Goal: Transaction & Acquisition: Book appointment/travel/reservation

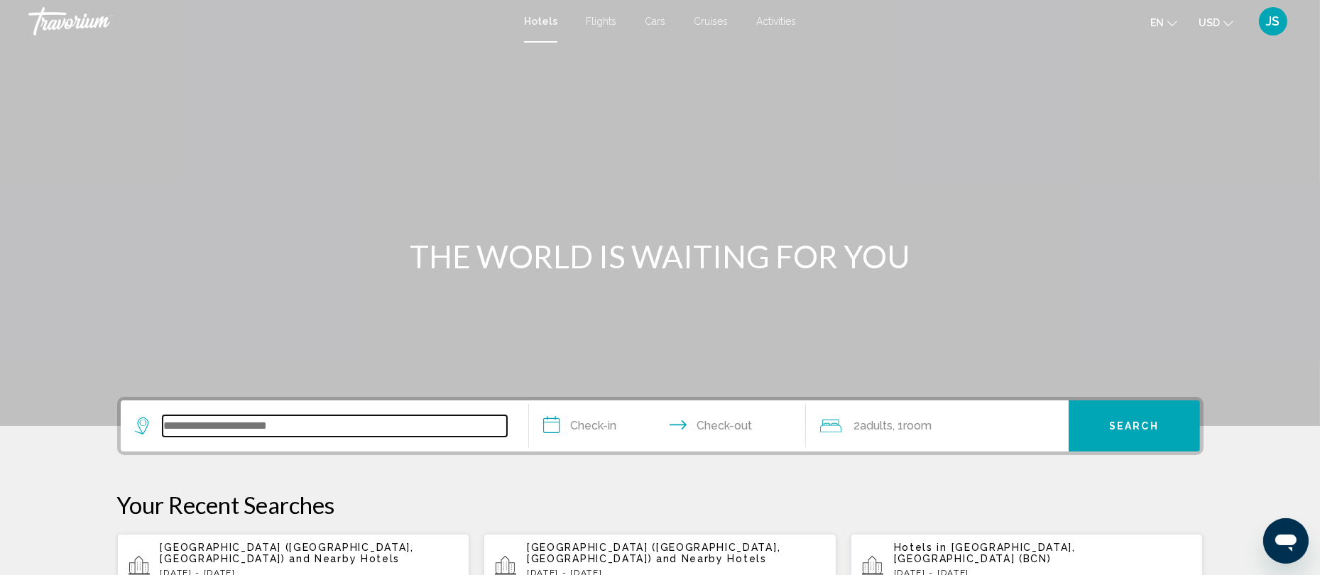
click at [284, 421] on input "Search widget" at bounding box center [335, 425] width 344 height 21
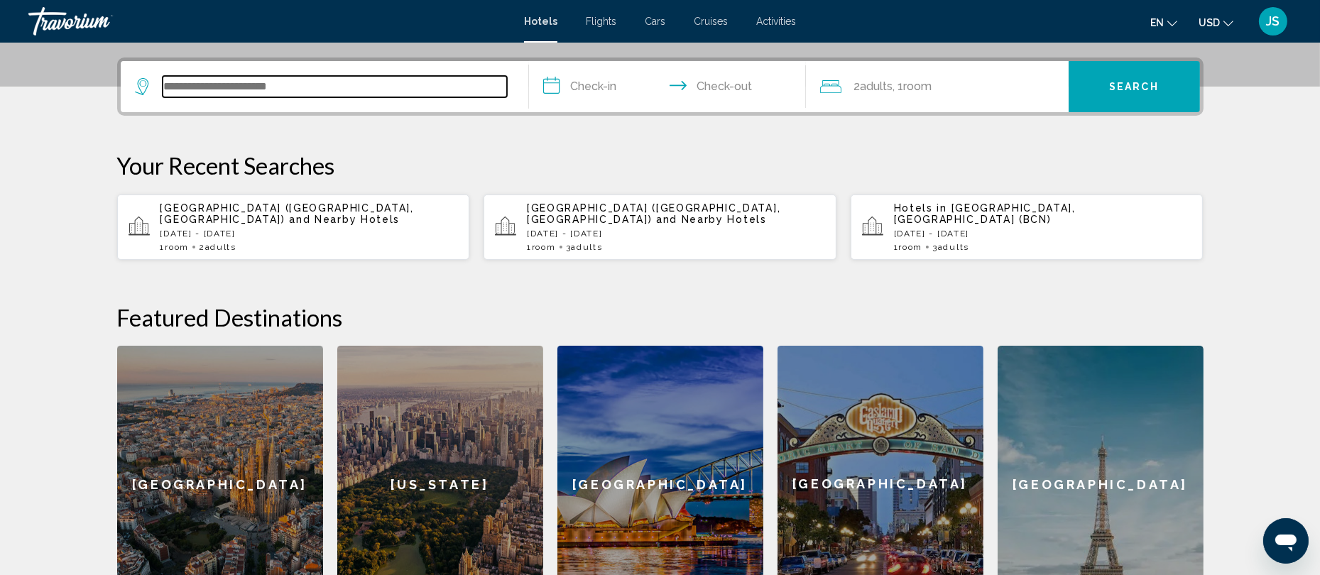
scroll to position [349, 0]
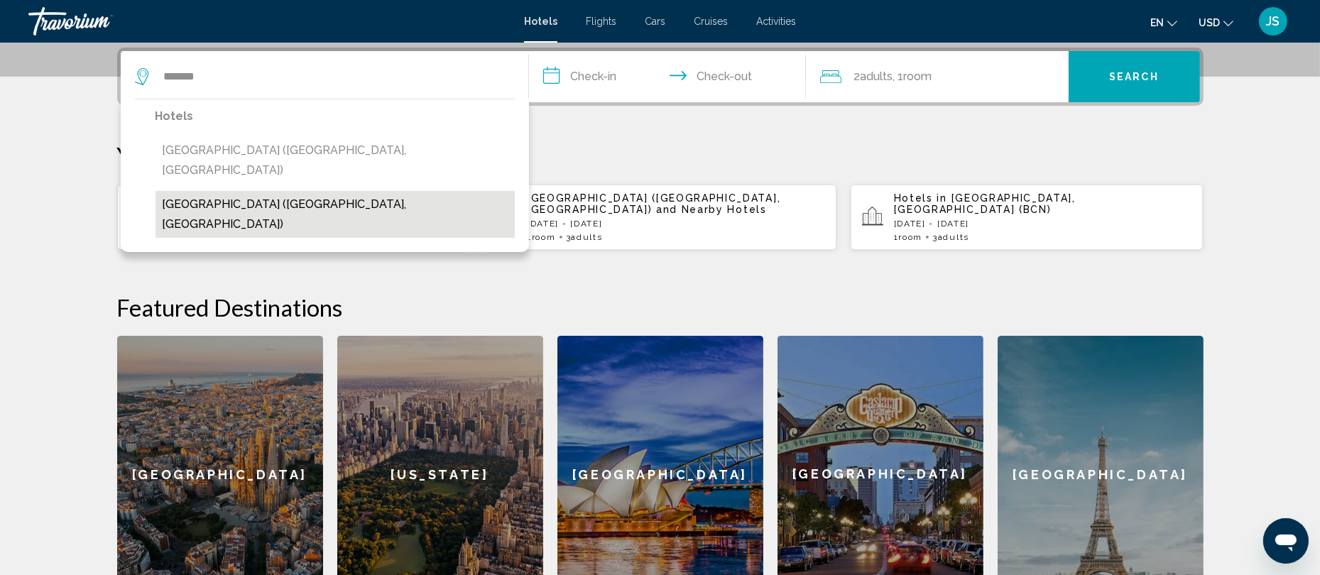
click at [292, 191] on button "[GEOGRAPHIC_DATA] ([GEOGRAPHIC_DATA], [GEOGRAPHIC_DATA])" at bounding box center [334, 214] width 359 height 47
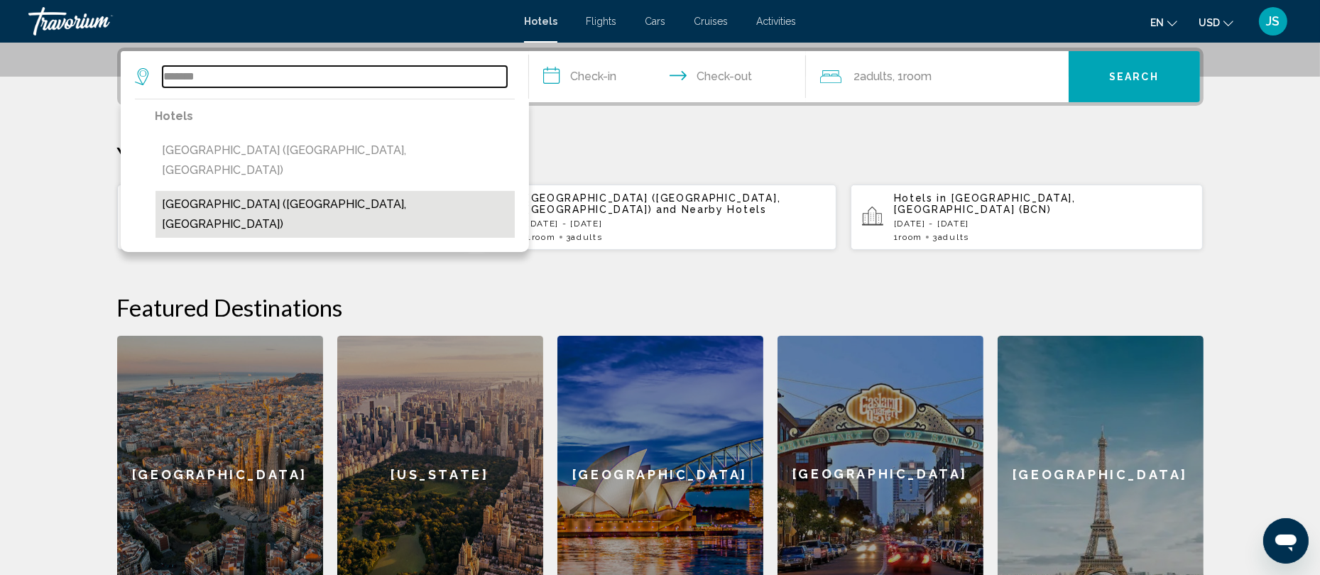
type input "**********"
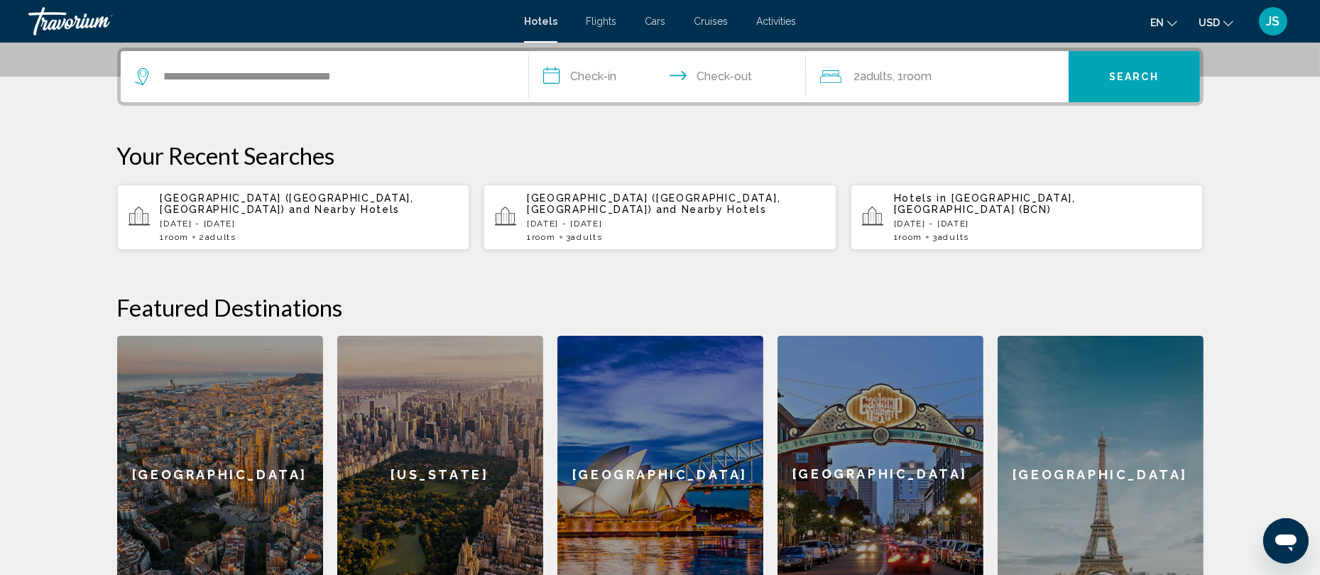
click at [583, 70] on input "**********" at bounding box center [670, 78] width 283 height 55
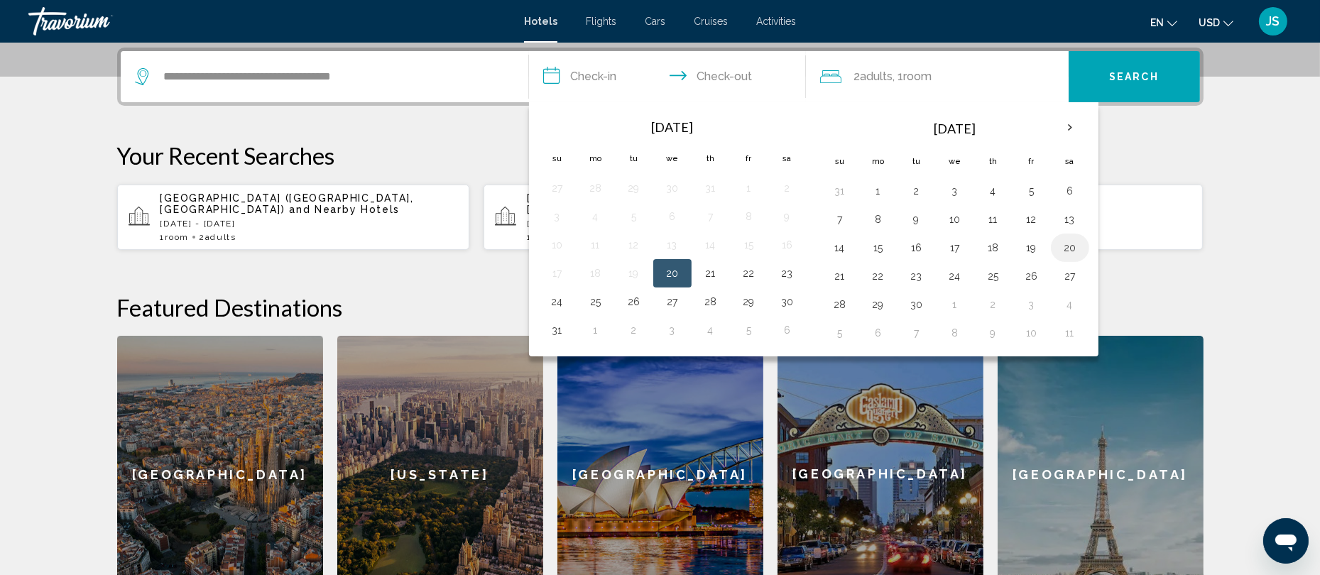
click at [1081, 251] on button "20" at bounding box center [1069, 248] width 23 height 20
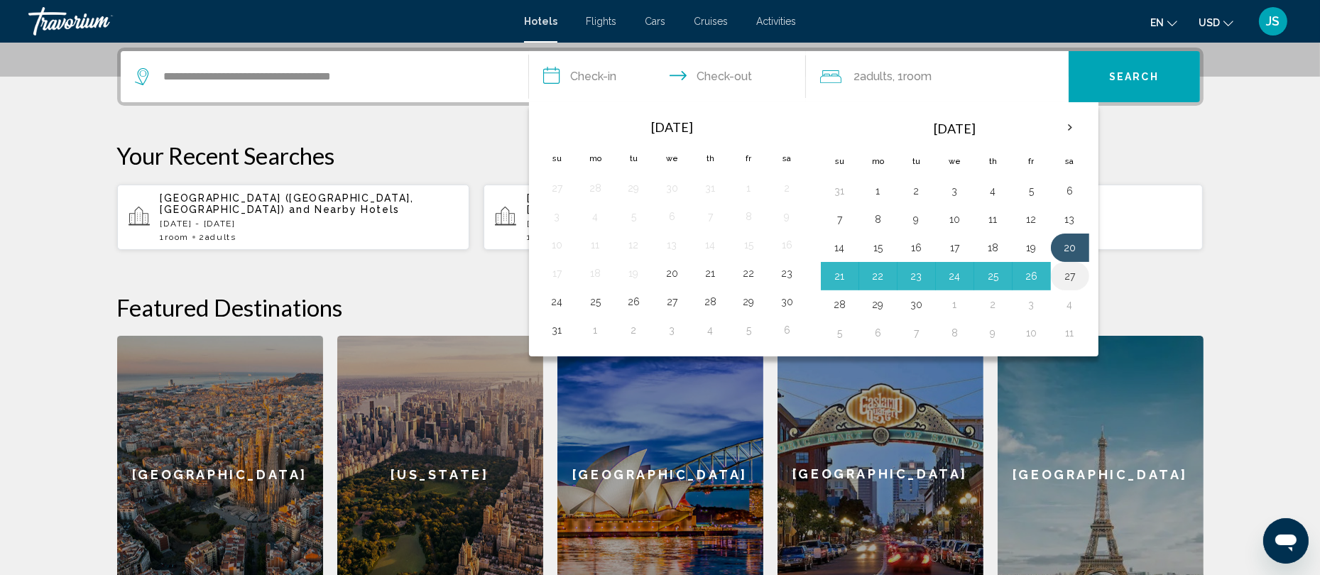
click at [1080, 277] on button "27" at bounding box center [1069, 276] width 23 height 20
type input "**********"
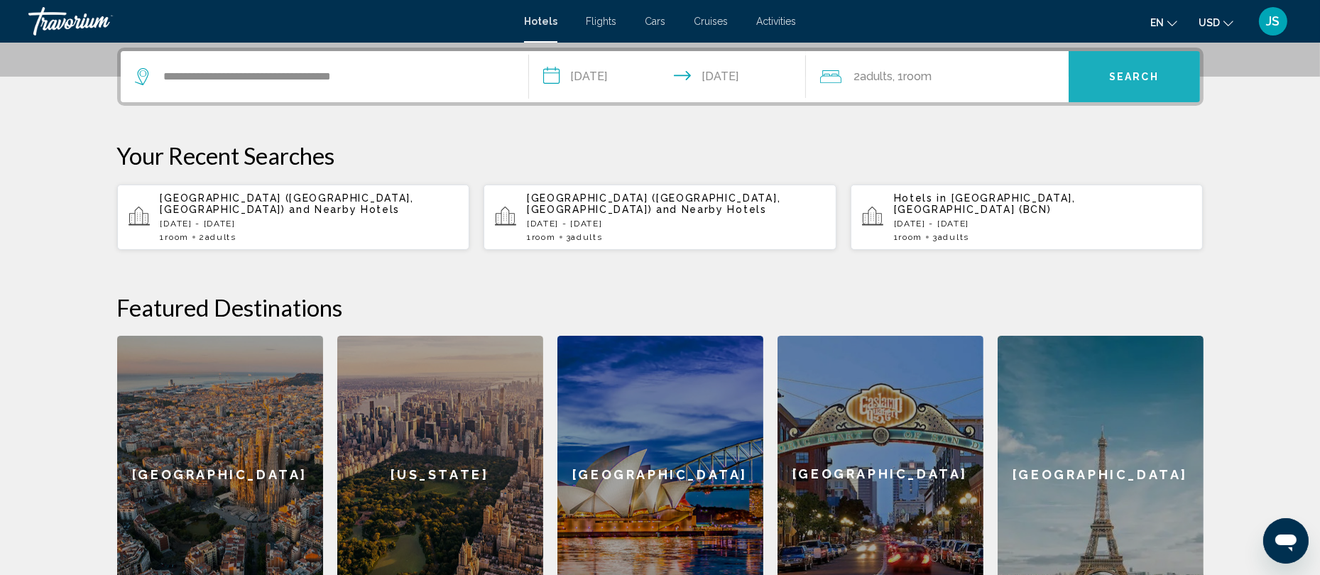
click at [1131, 83] on button "Search" at bounding box center [1133, 76] width 131 height 51
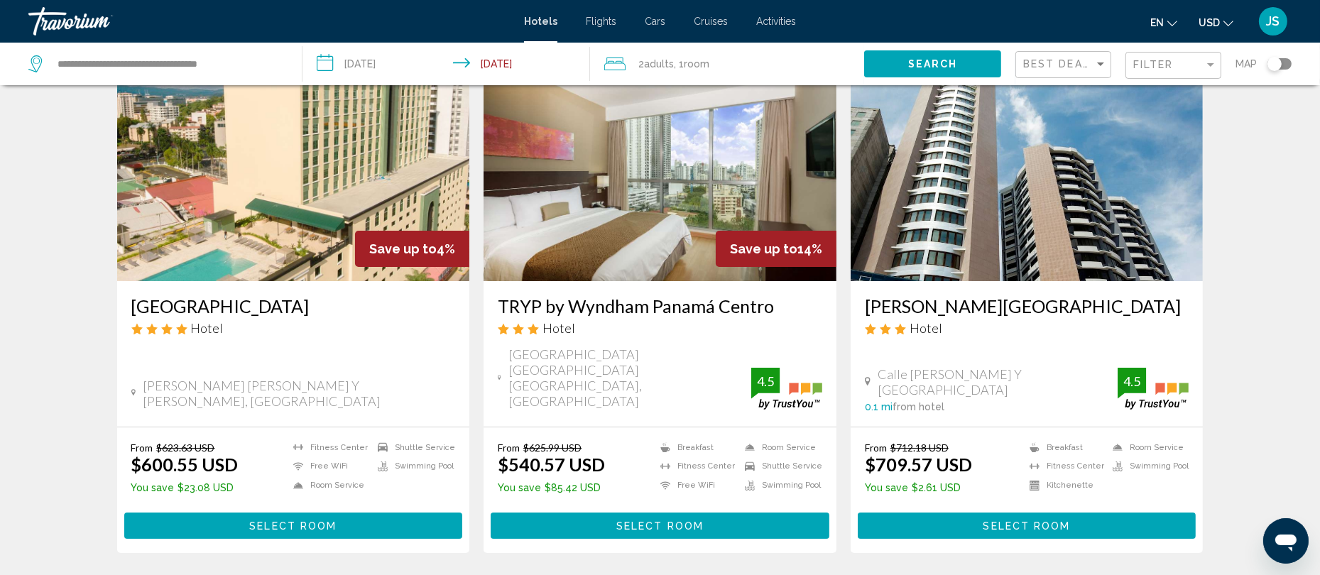
scroll to position [82, 0]
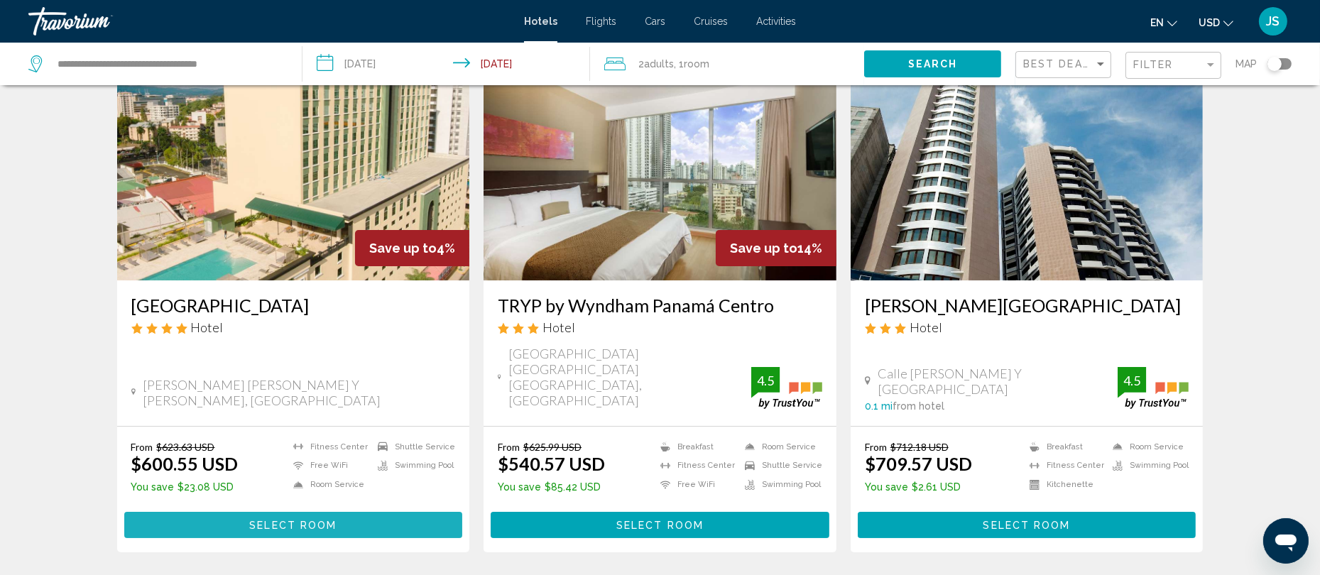
click at [327, 520] on span "Select Room" at bounding box center [292, 525] width 87 height 11
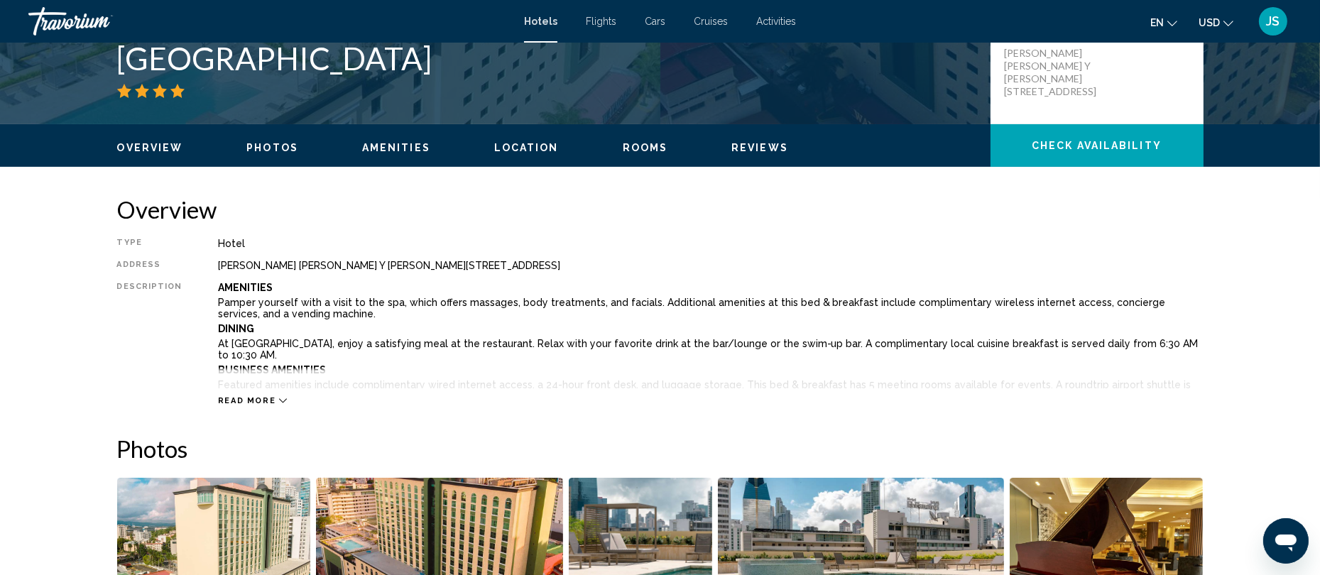
scroll to position [344, 0]
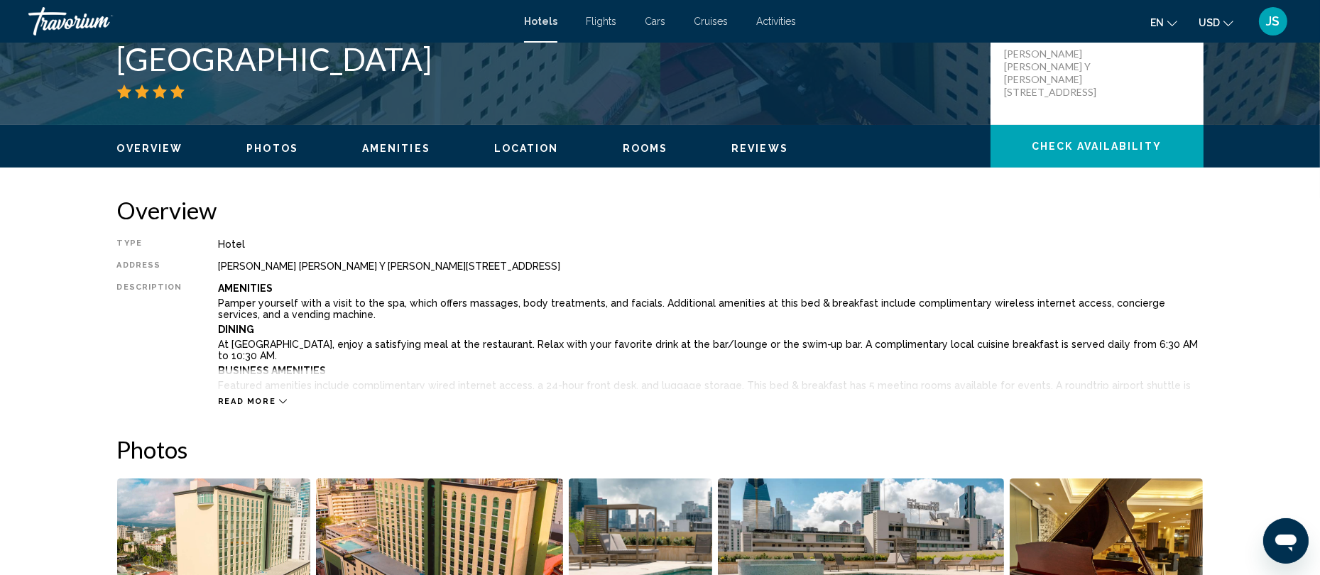
click at [243, 397] on span "Read more" at bounding box center [247, 401] width 58 height 9
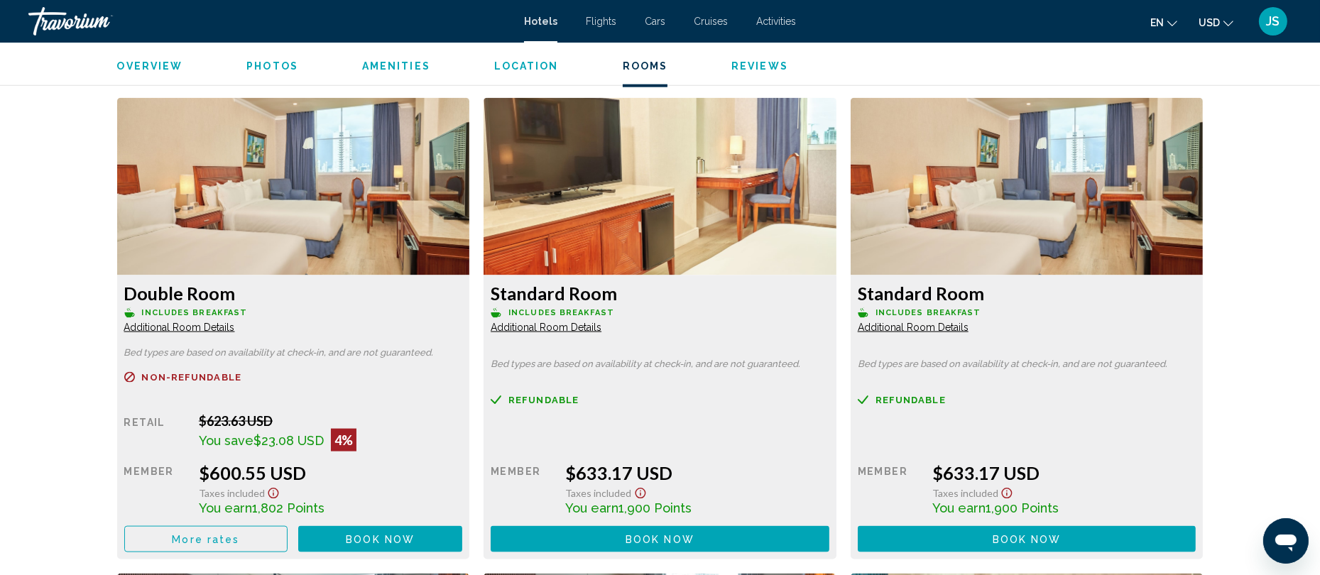
scroll to position [2614, 0]
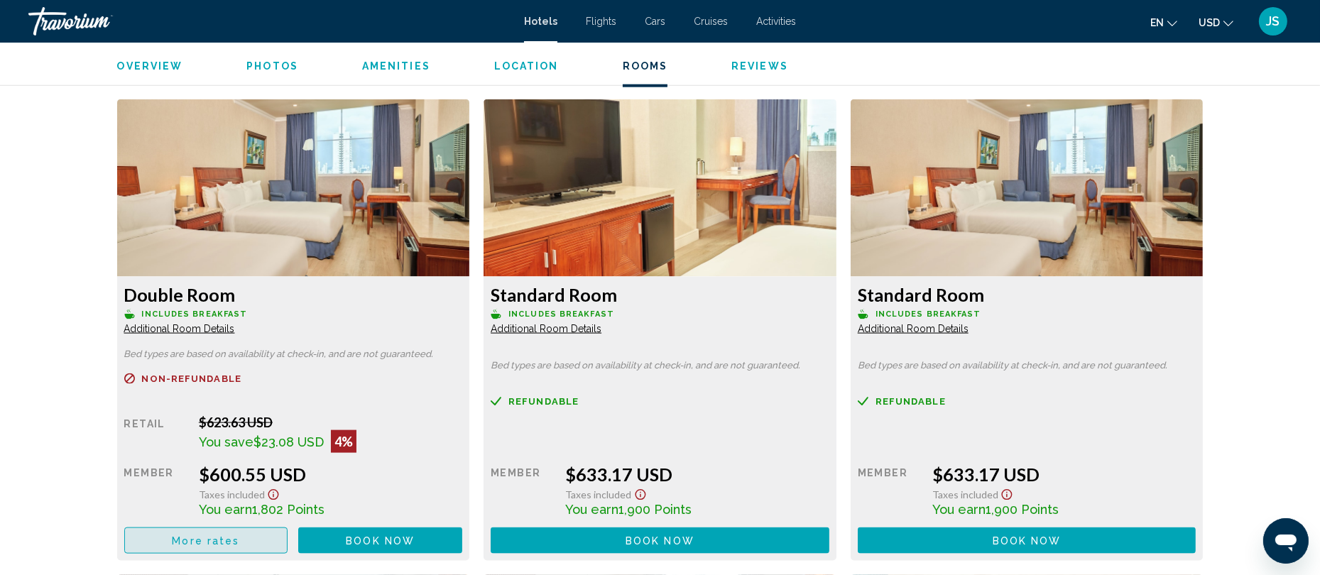
click at [198, 535] on span "More rates" at bounding box center [205, 540] width 67 height 11
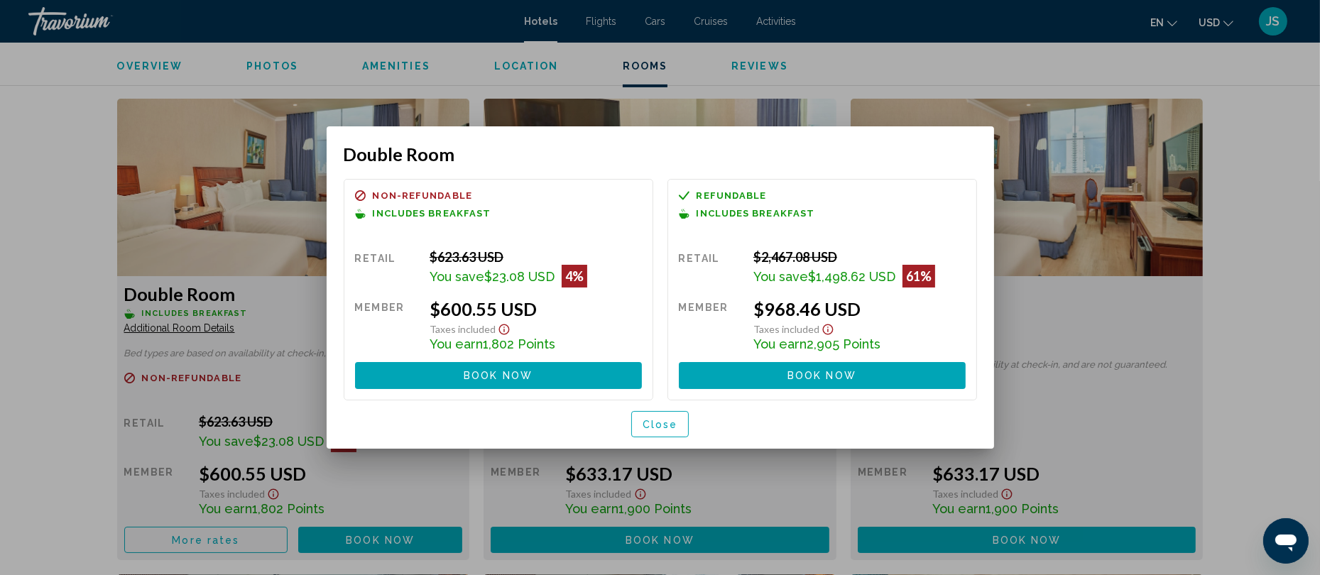
click at [281, 263] on div at bounding box center [660, 287] width 1320 height 575
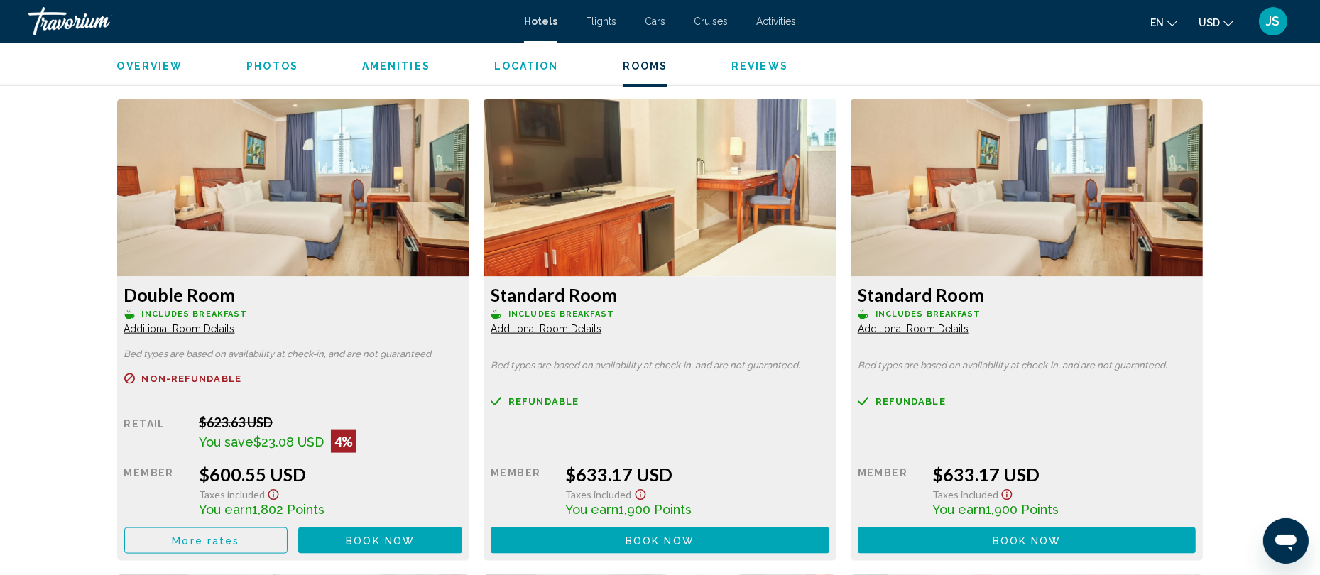
scroll to position [2594, 0]
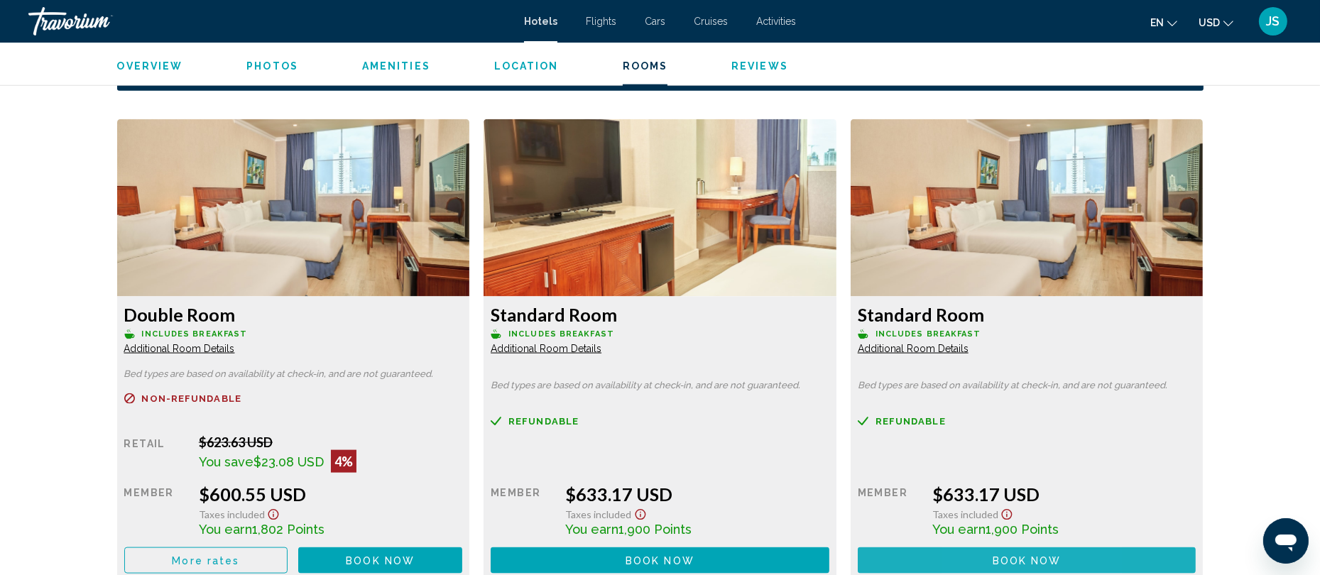
click at [978, 549] on button "Book now No longer available" at bounding box center [1026, 560] width 339 height 26
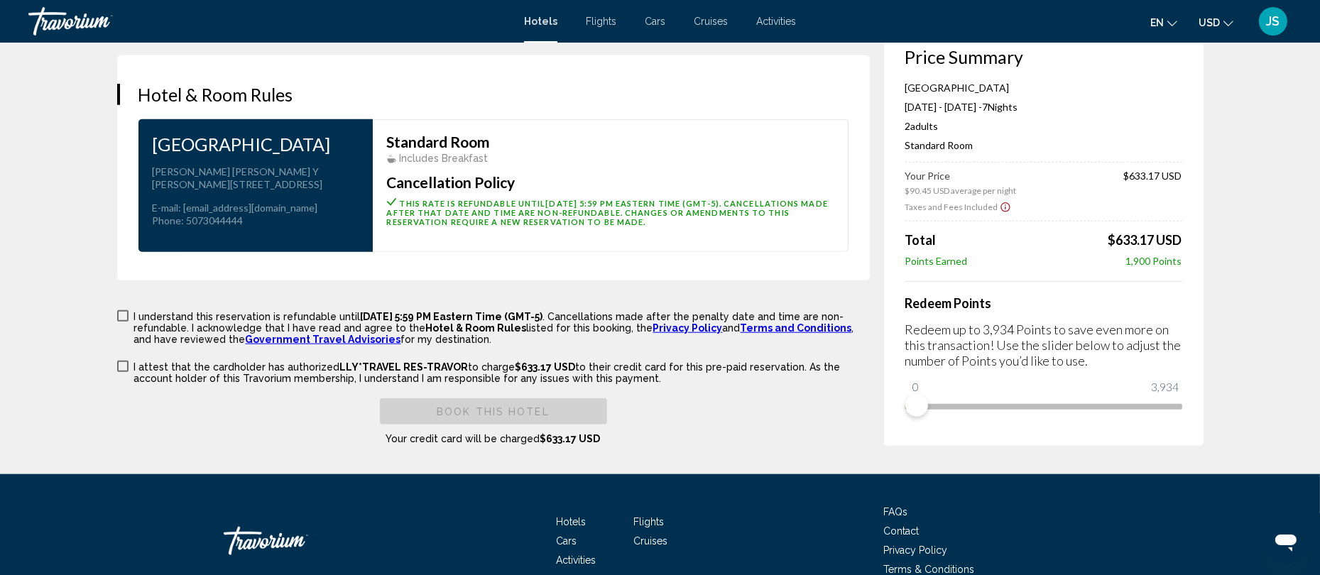
scroll to position [2011, 0]
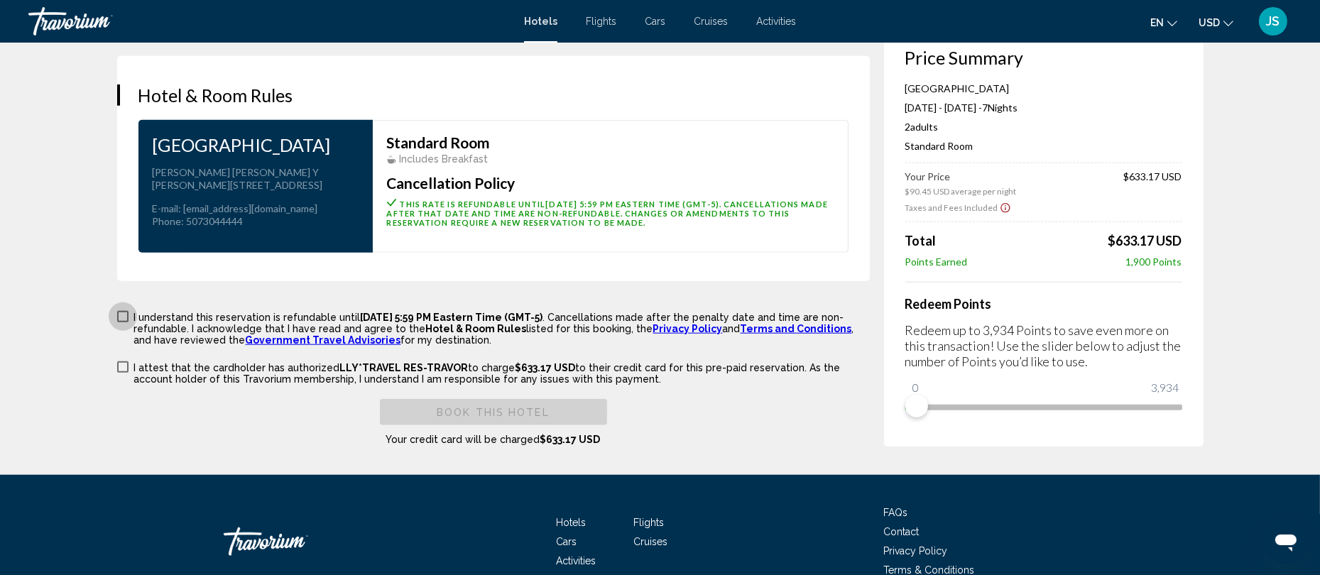
click at [123, 322] on span "Main content" at bounding box center [122, 316] width 11 height 11
click at [120, 373] on span "Main content" at bounding box center [122, 366] width 11 height 11
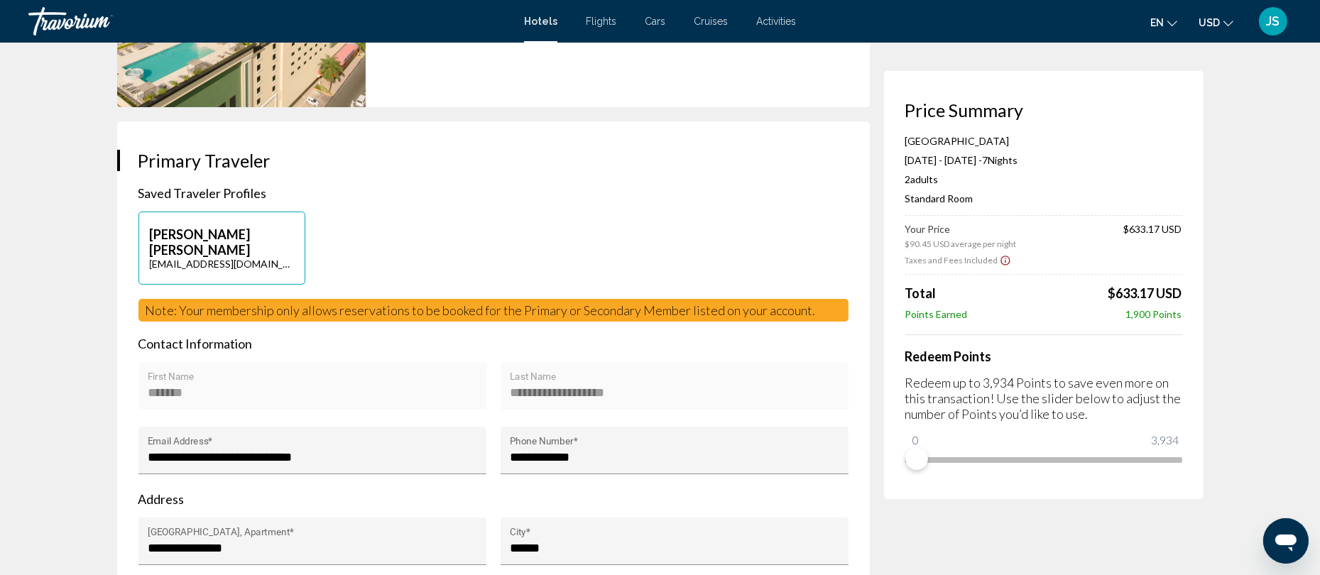
scroll to position [0, 0]
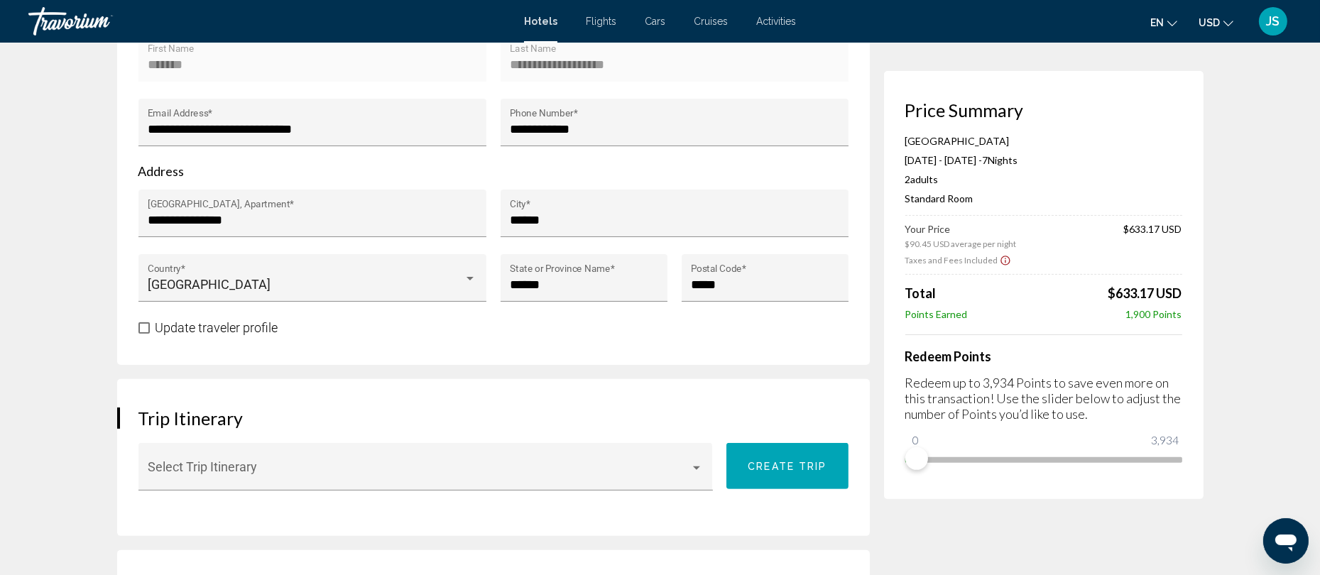
scroll to position [583, 0]
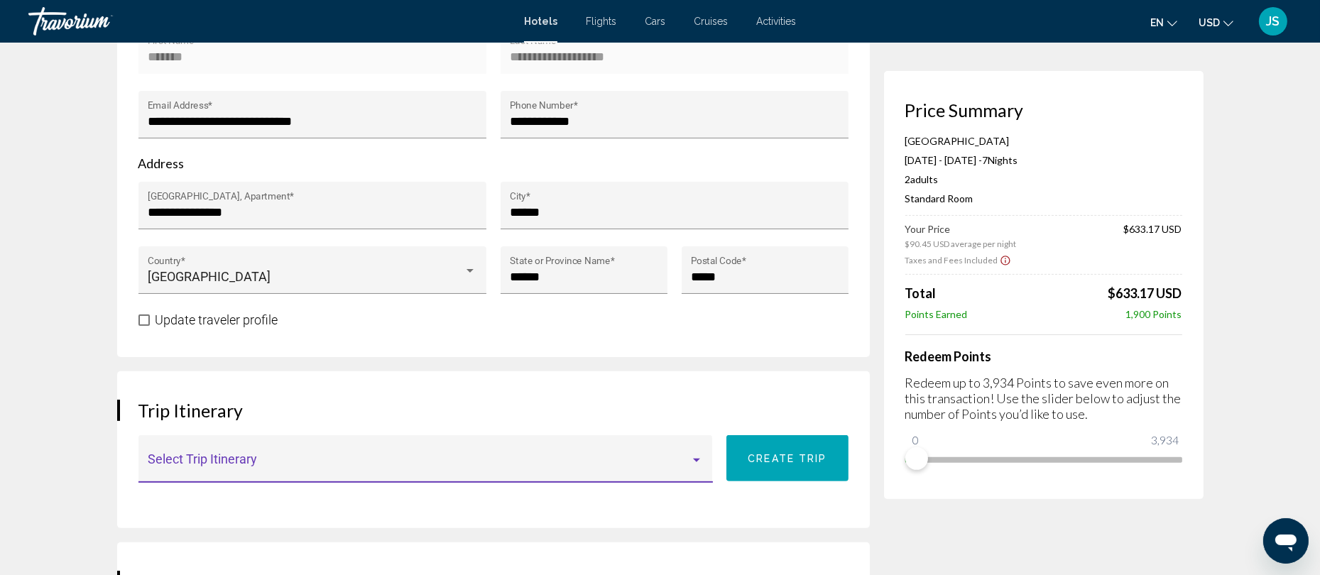
click at [339, 468] on span "Main content" at bounding box center [419, 466] width 542 height 14
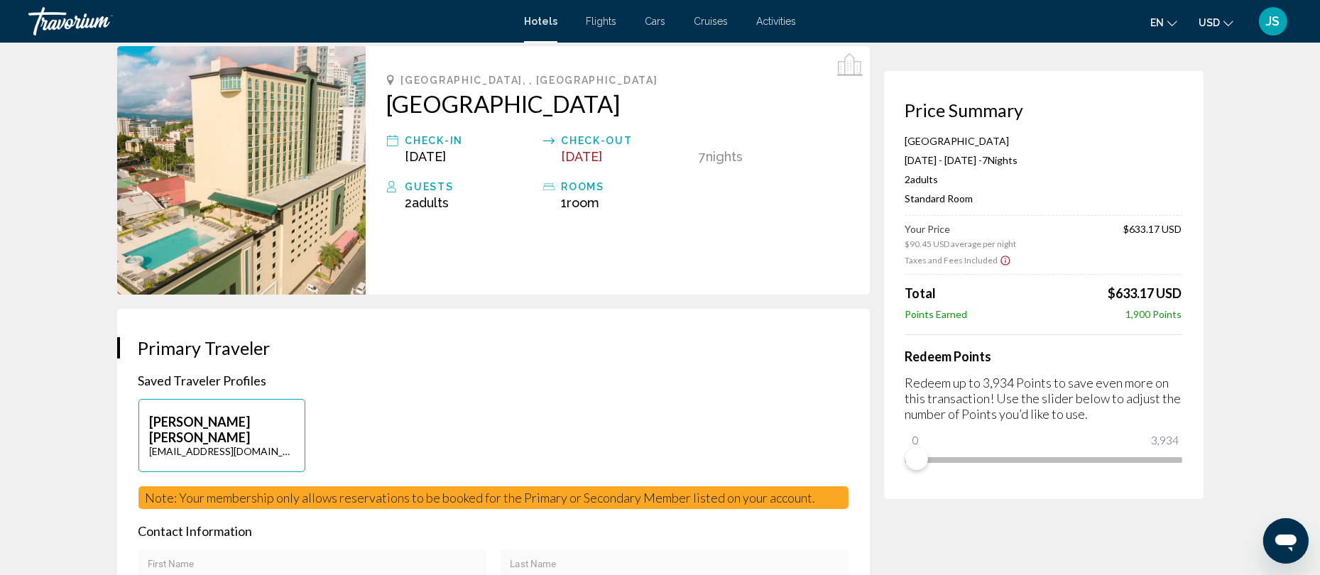
scroll to position [58, 0]
